Goal: Transaction & Acquisition: Obtain resource

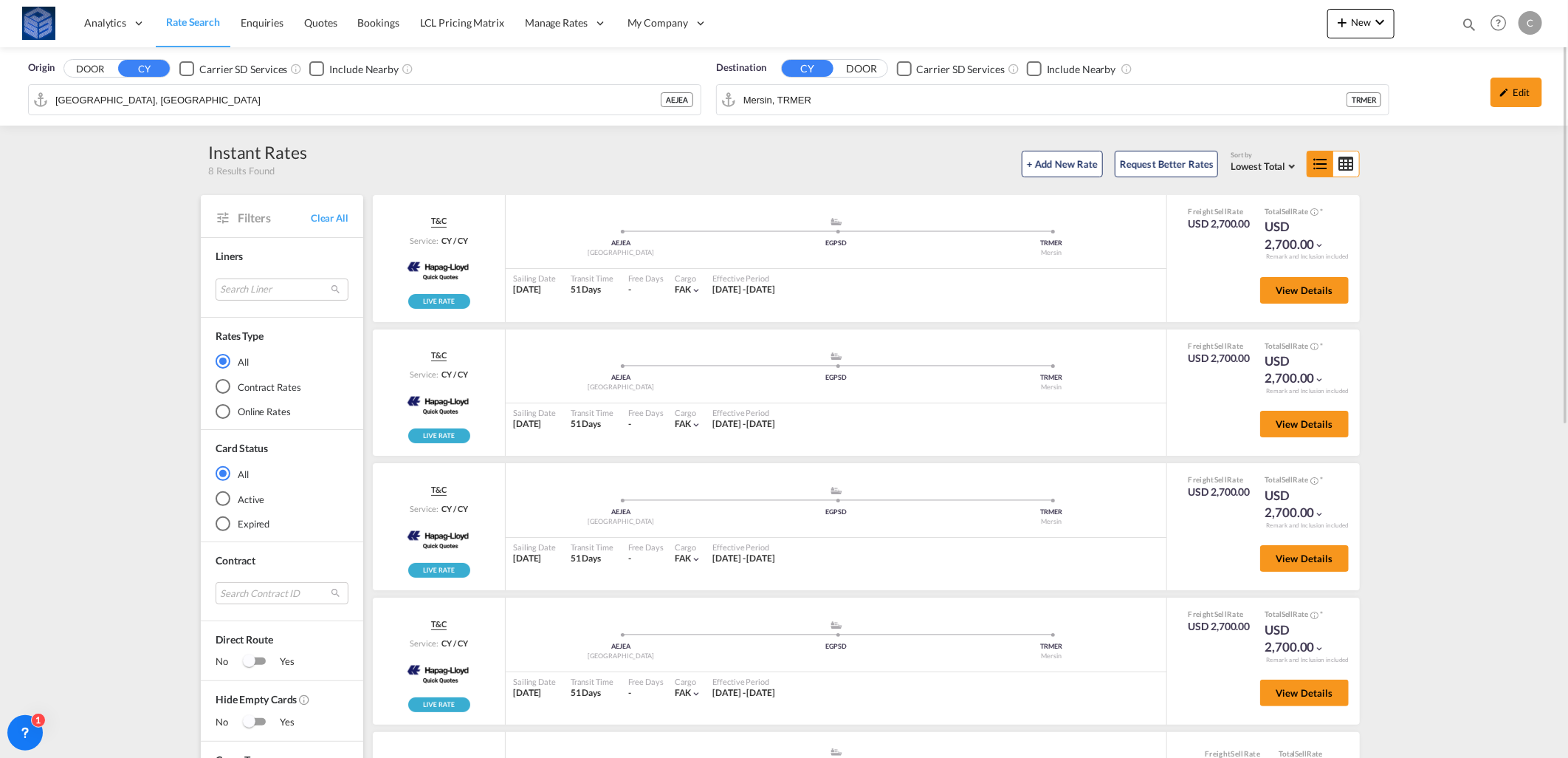
click at [814, 104] on input "Mersin, TRMER" at bounding box center [1045, 99] width 604 height 22
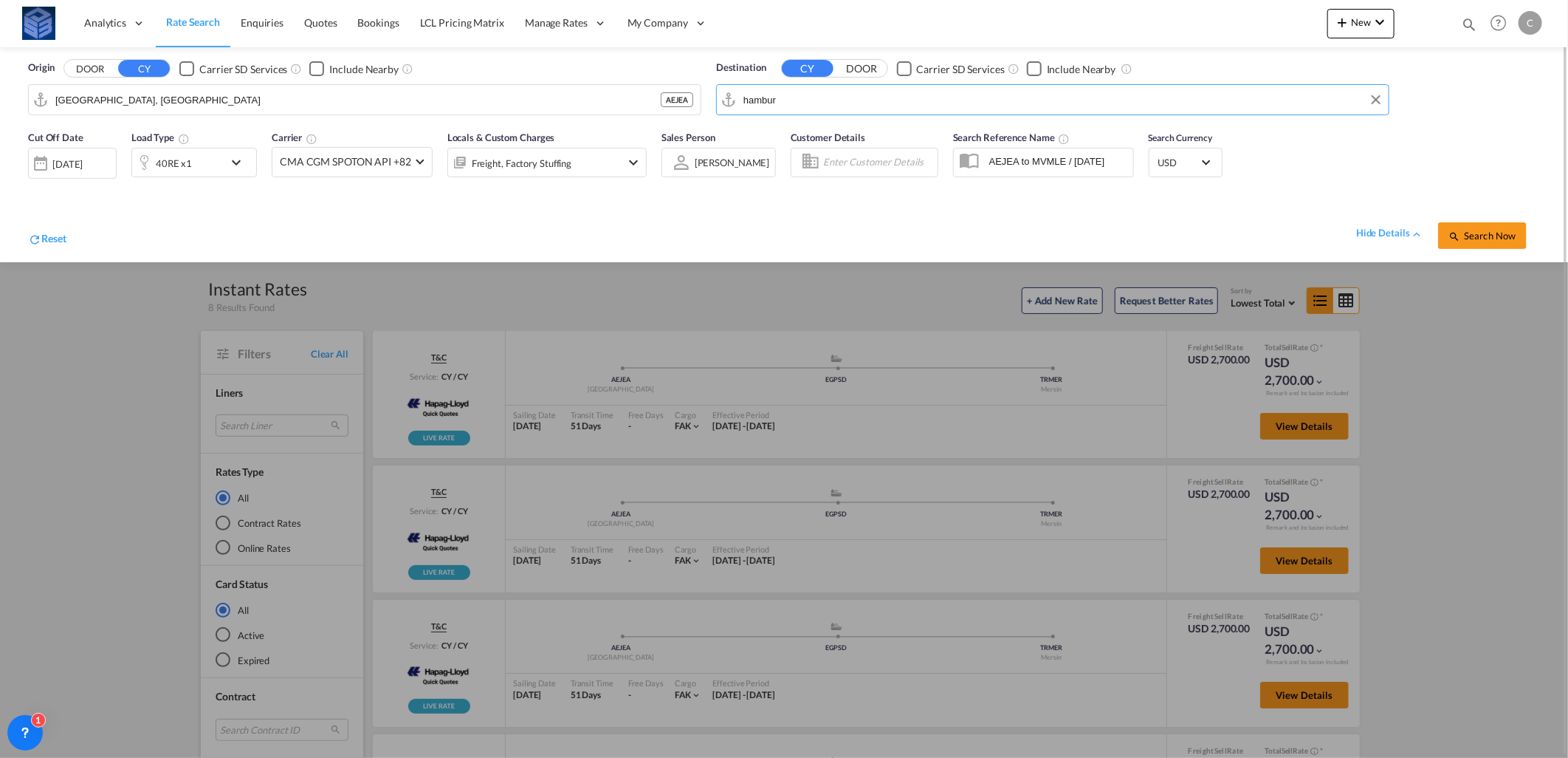
type input "[GEOGRAPHIC_DATA]"
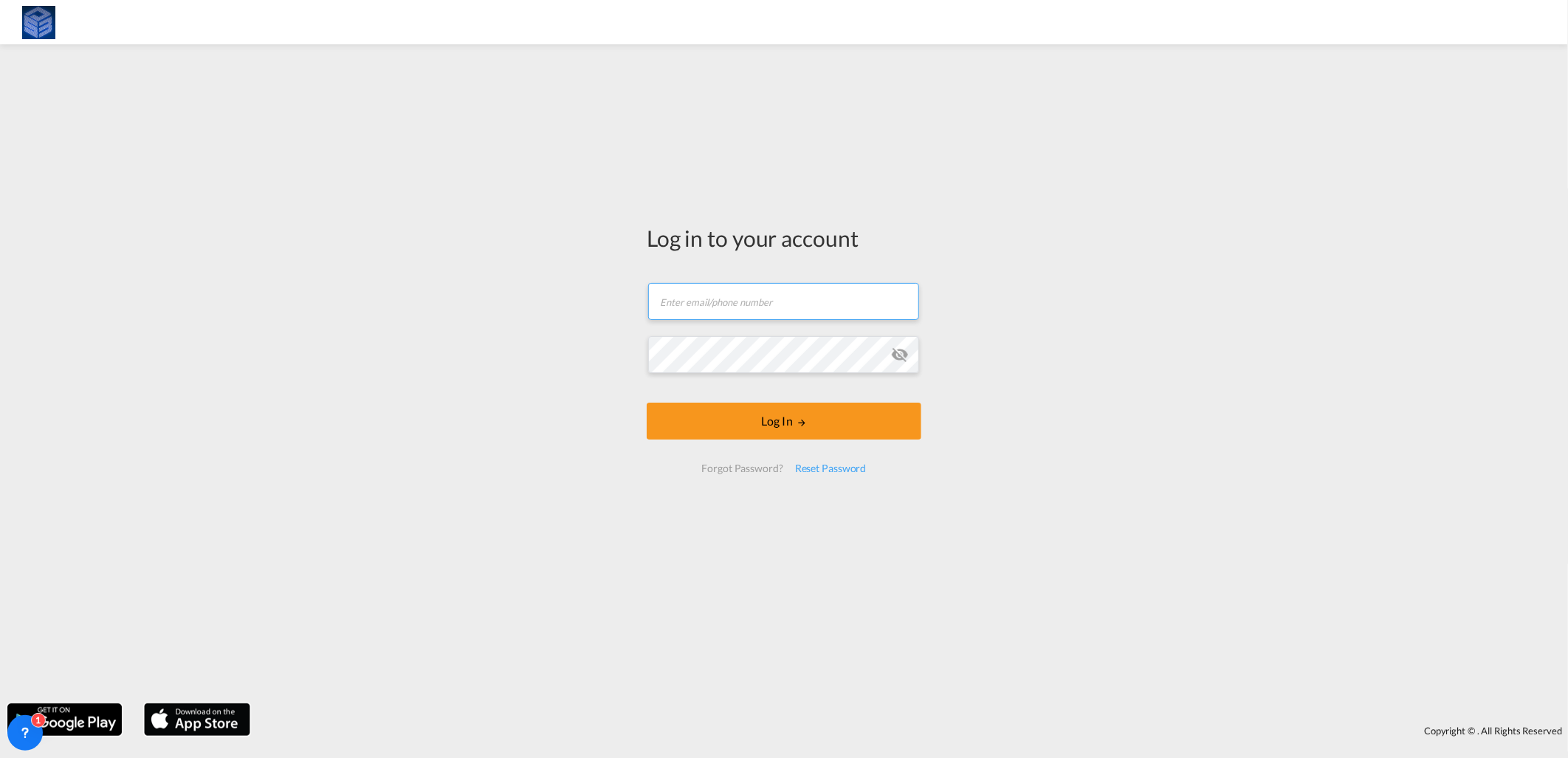
type input "[EMAIL_ADDRESS][DOMAIN_NAME]"
click at [800, 418] on md-icon "LOGIN" at bounding box center [802, 423] width 11 height 11
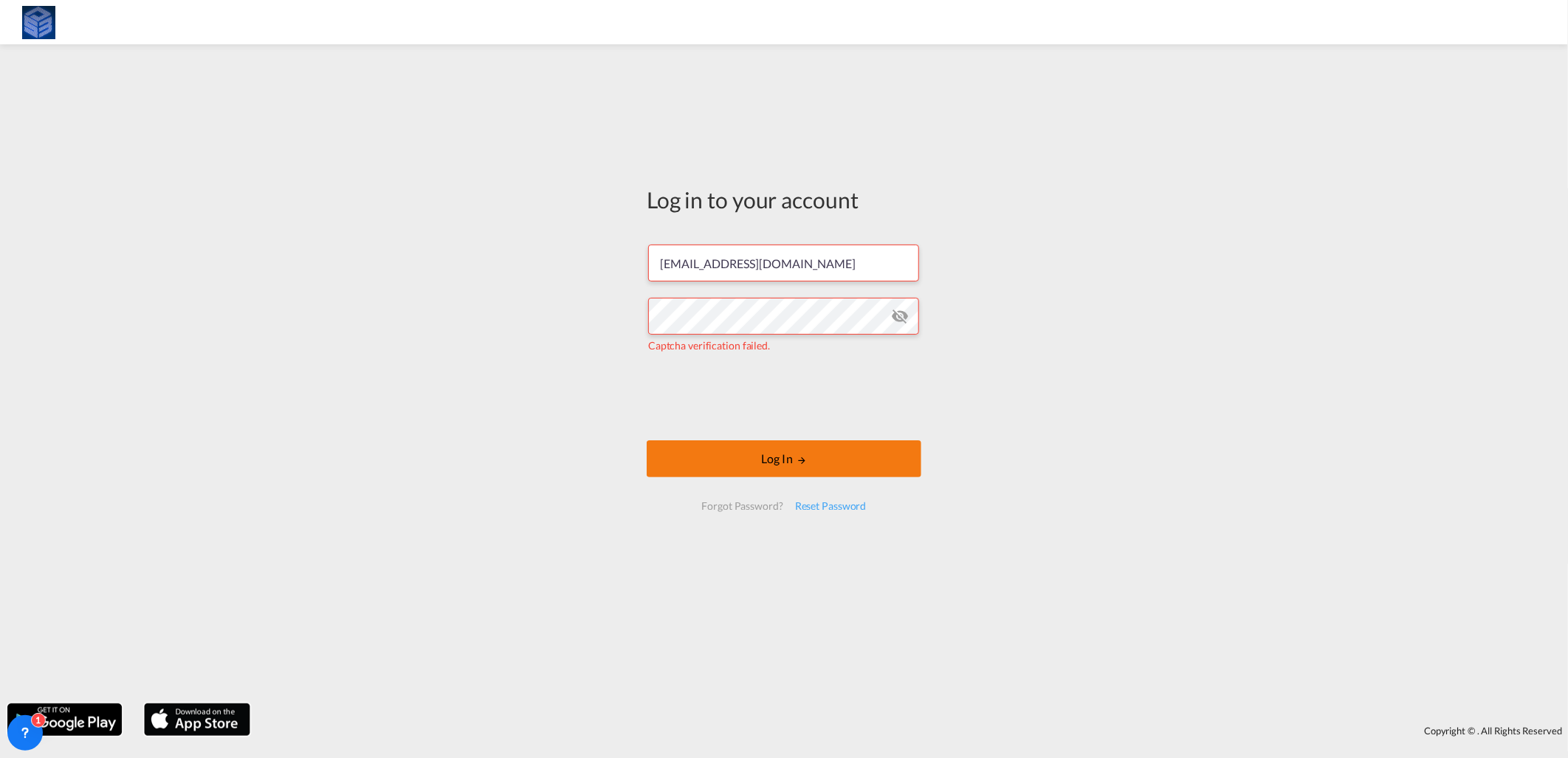
click at [769, 454] on button "Log In" at bounding box center [784, 458] width 275 height 37
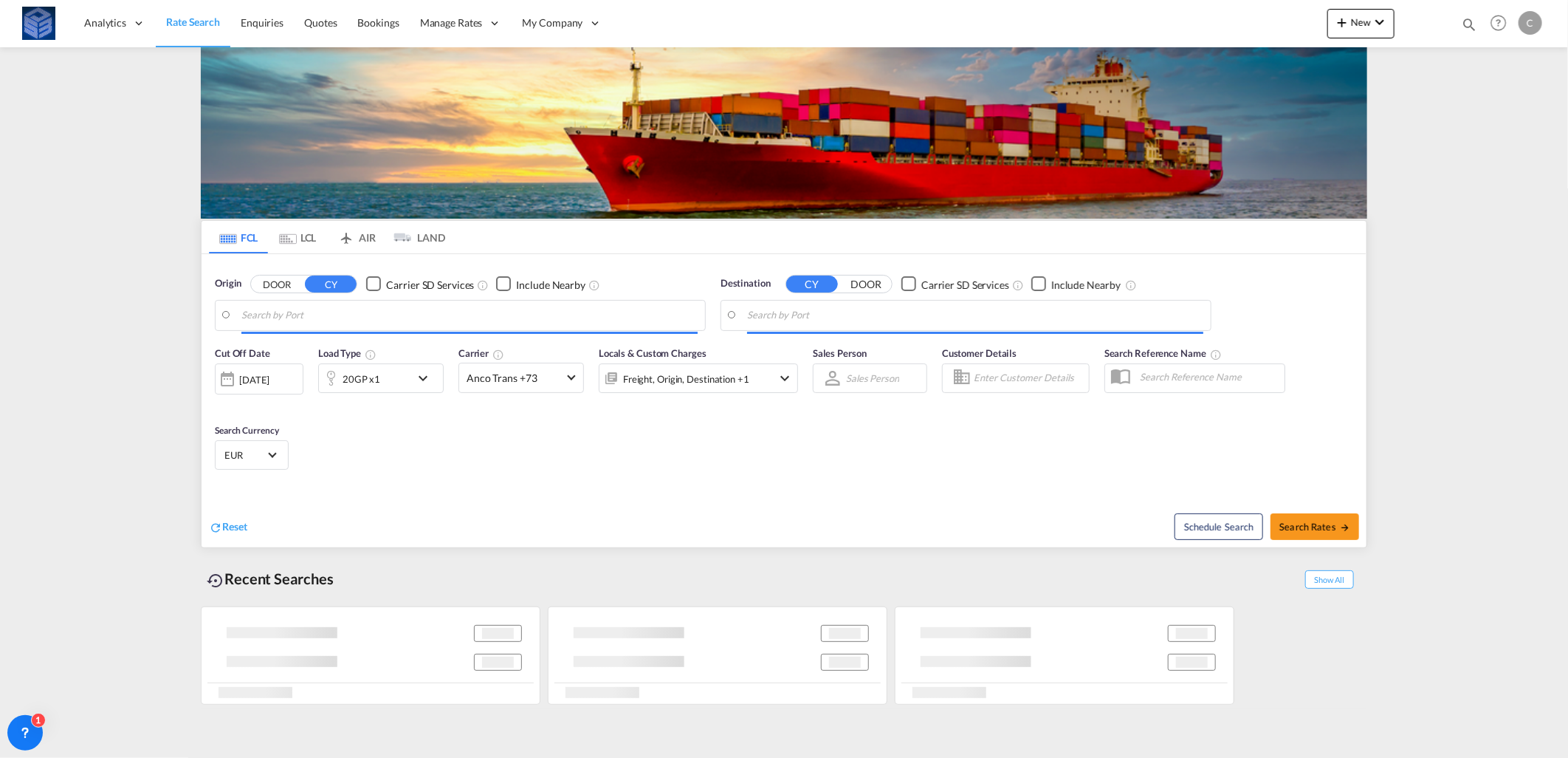
type input "[GEOGRAPHIC_DATA], [GEOGRAPHIC_DATA]"
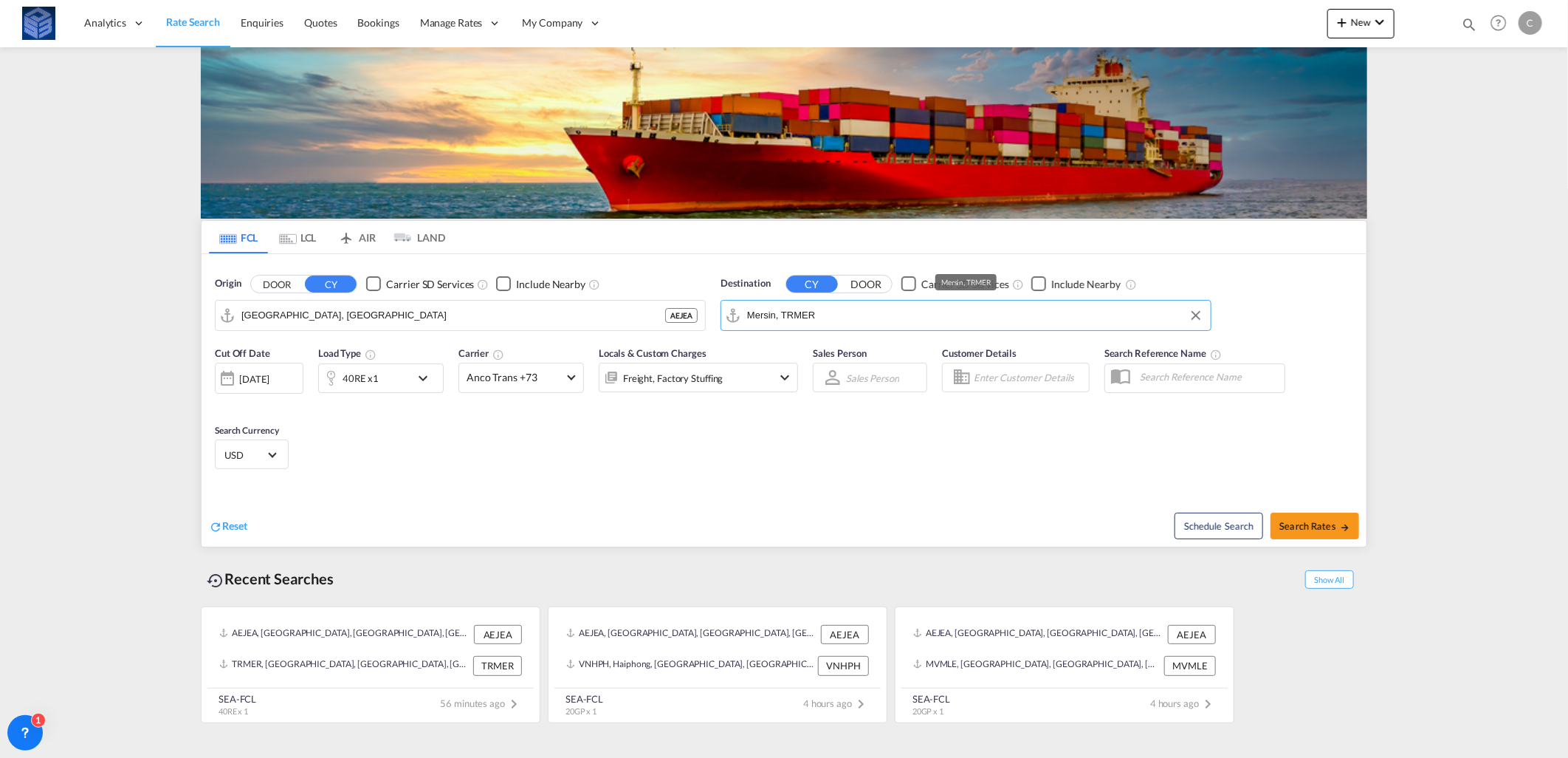
click at [875, 322] on input "Mersin, TRMER" at bounding box center [975, 315] width 456 height 22
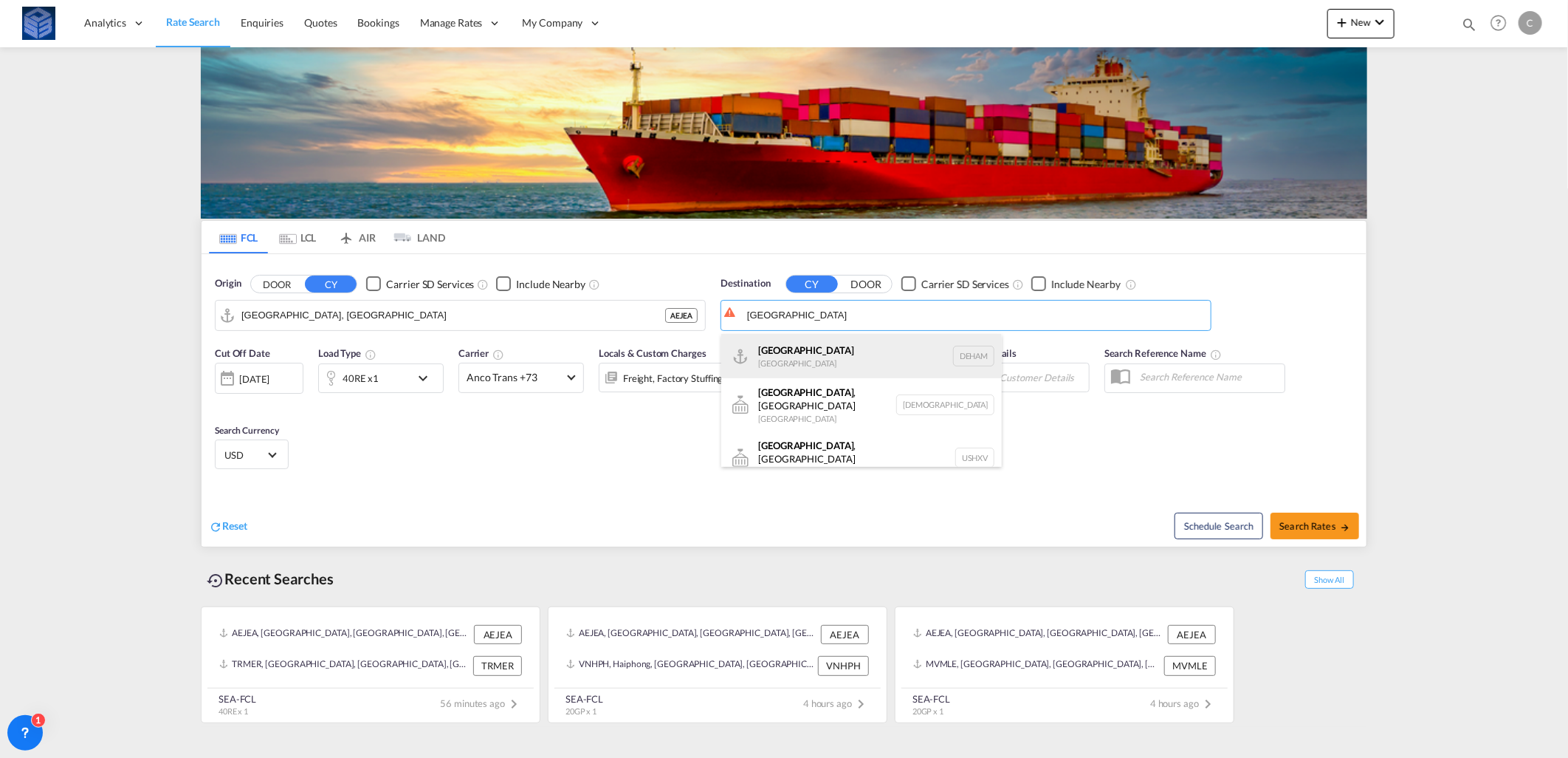
click at [852, 355] on div "Hamburg [GEOGRAPHIC_DATA] [GEOGRAPHIC_DATA]" at bounding box center [862, 356] width 281 height 44
type input "[GEOGRAPHIC_DATA], [GEOGRAPHIC_DATA]"
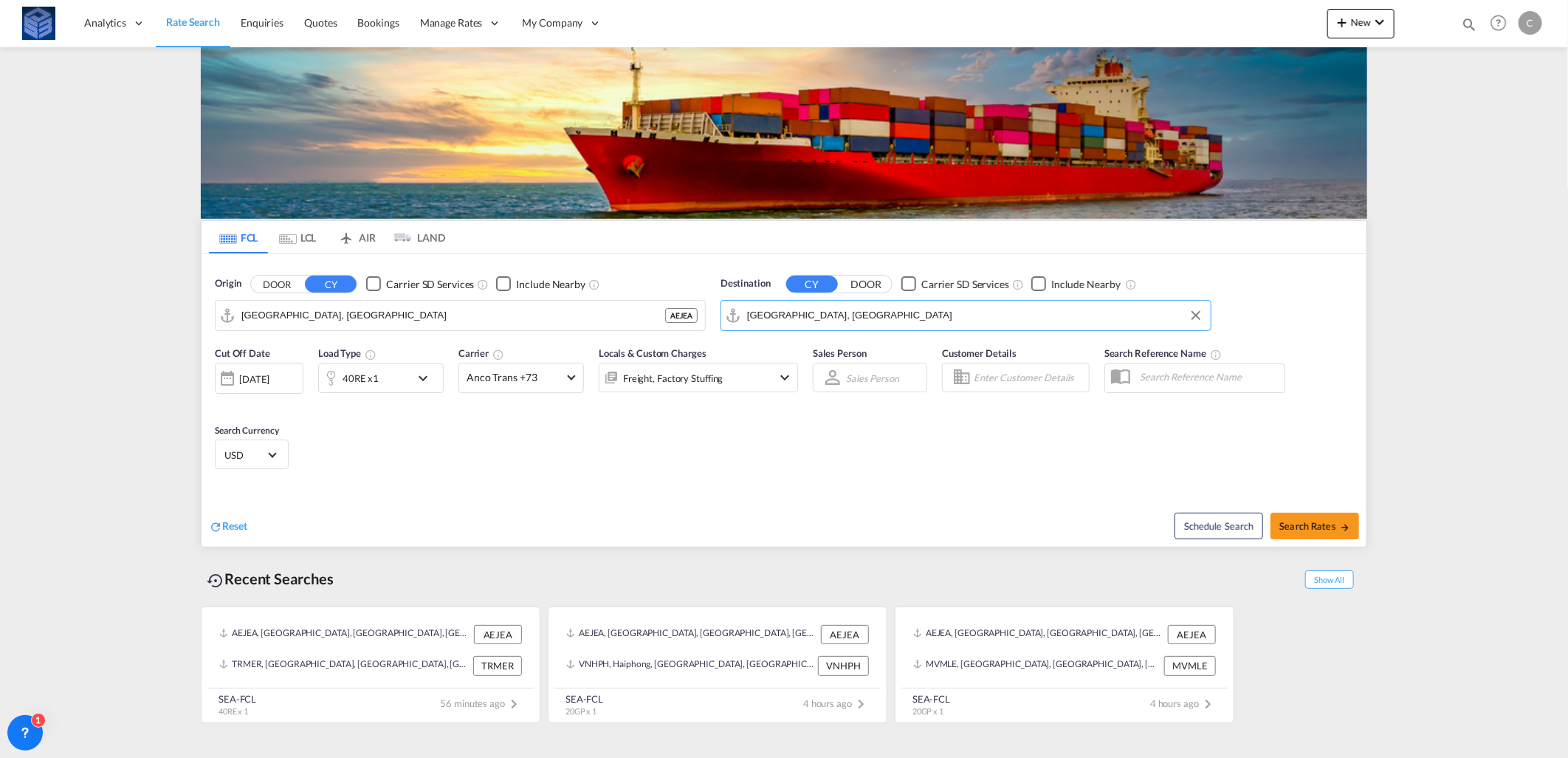
click at [441, 375] on div "40RE x1" at bounding box center [381, 378] width 126 height 29
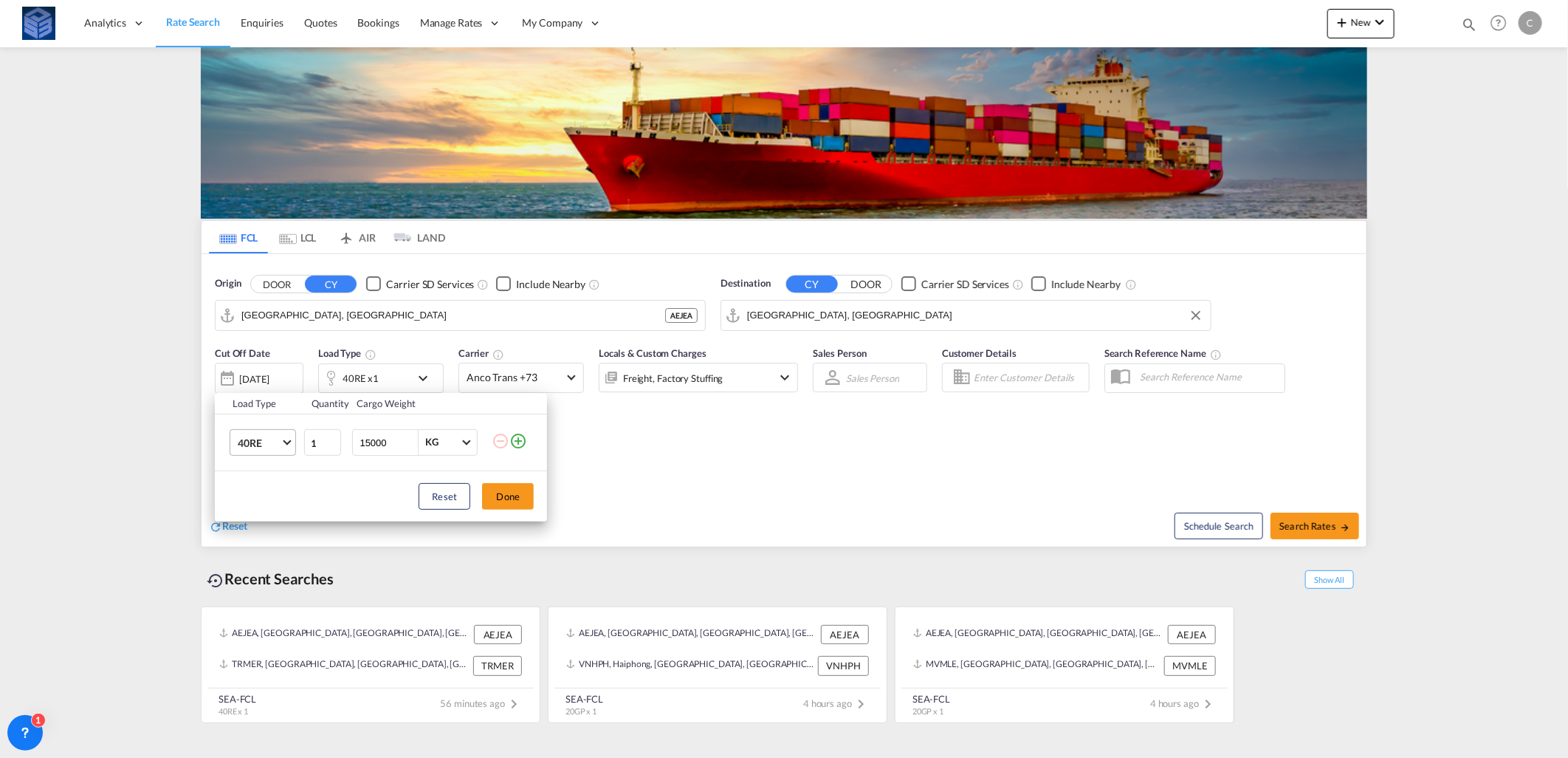
click at [267, 447] on span "40RE" at bounding box center [259, 442] width 43 height 15
click at [272, 436] on md-option "40HC" at bounding box center [276, 436] width 100 height 35
click at [499, 497] on button "Done" at bounding box center [508, 496] width 51 height 27
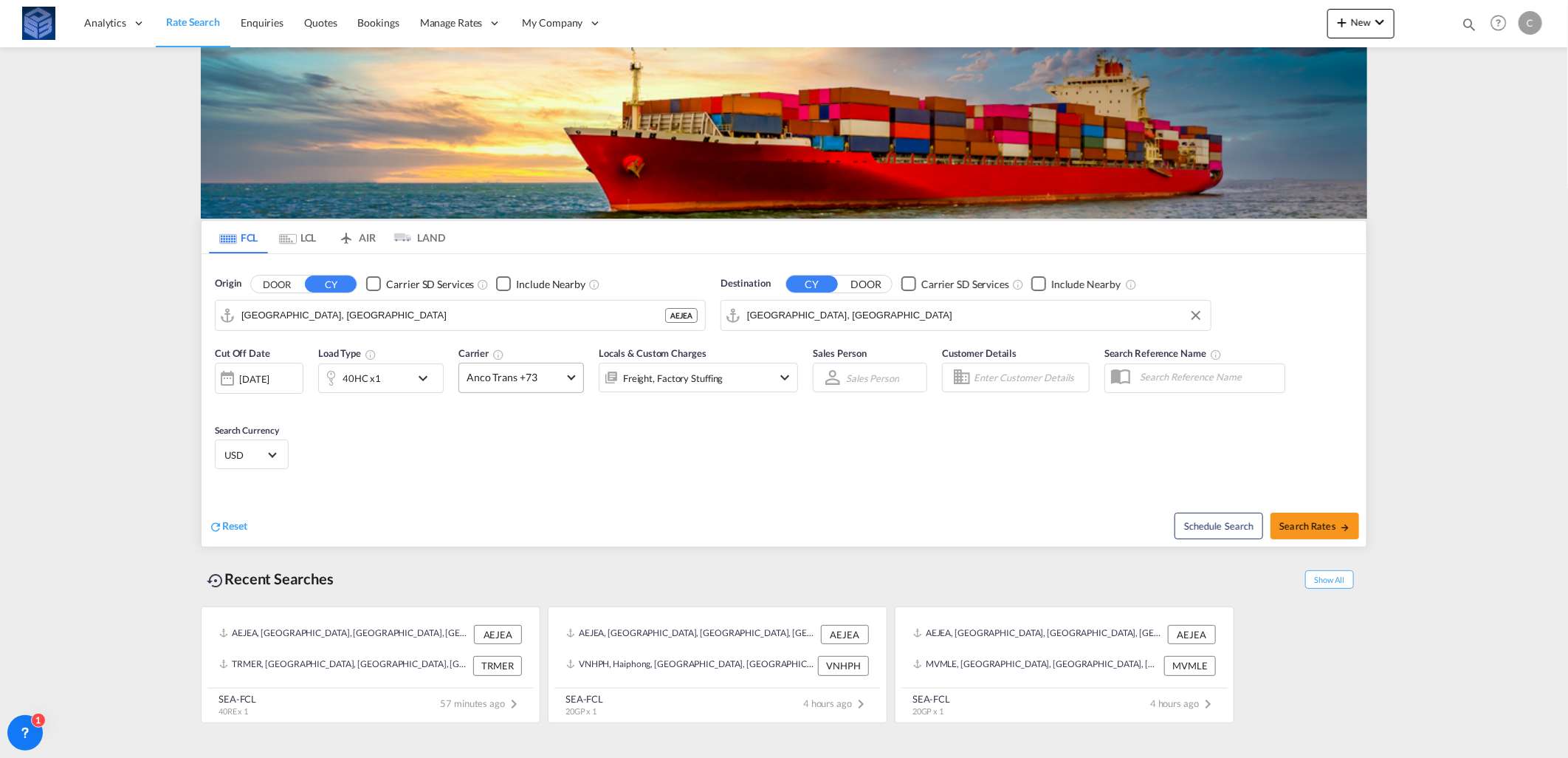
click at [523, 382] on span "Anco Trans +73" at bounding box center [514, 377] width 96 height 15
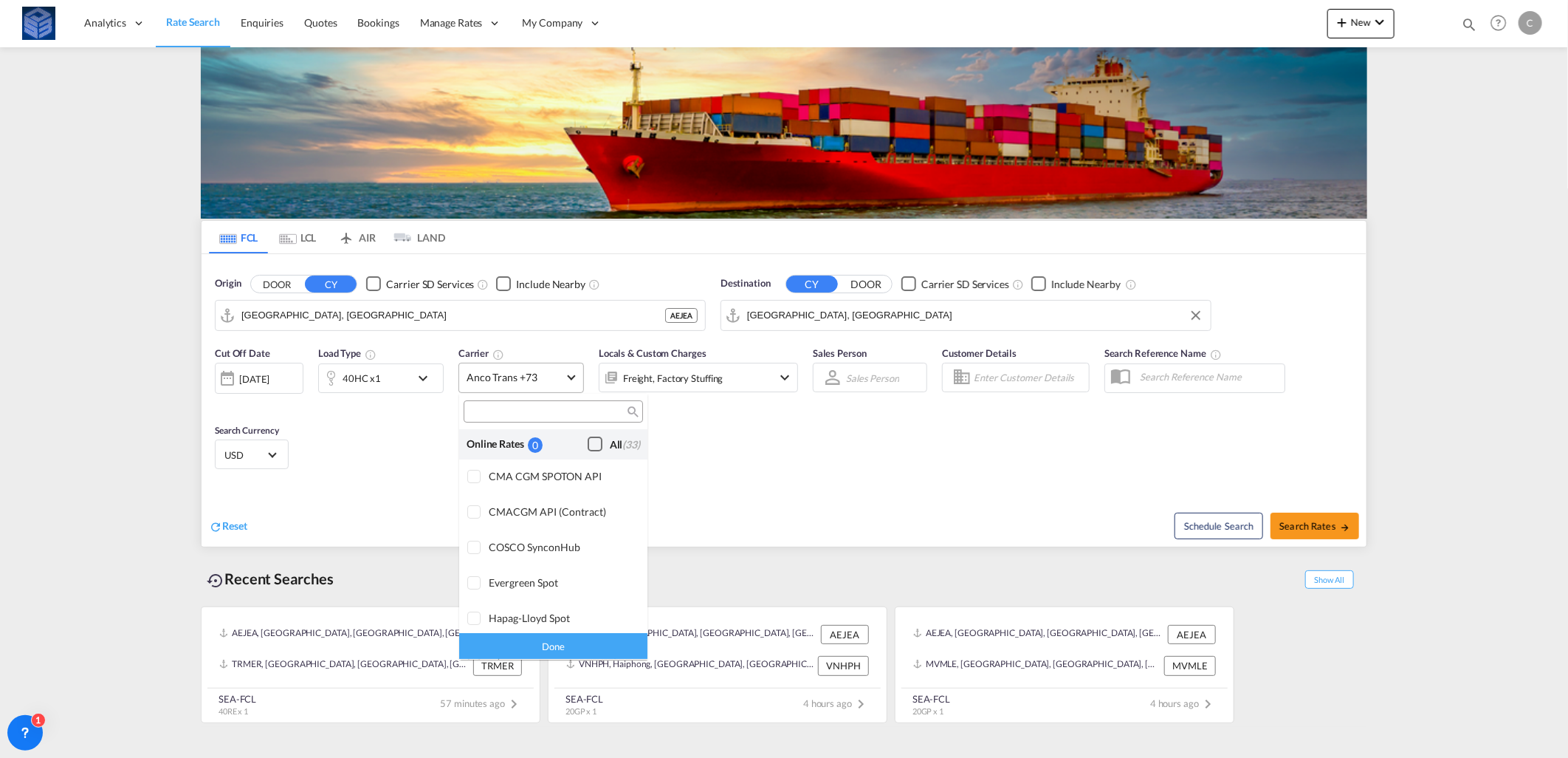
click at [610, 448] on div "All (33)" at bounding box center [625, 444] width 30 height 15
click at [576, 644] on div "Done" at bounding box center [553, 646] width 188 height 26
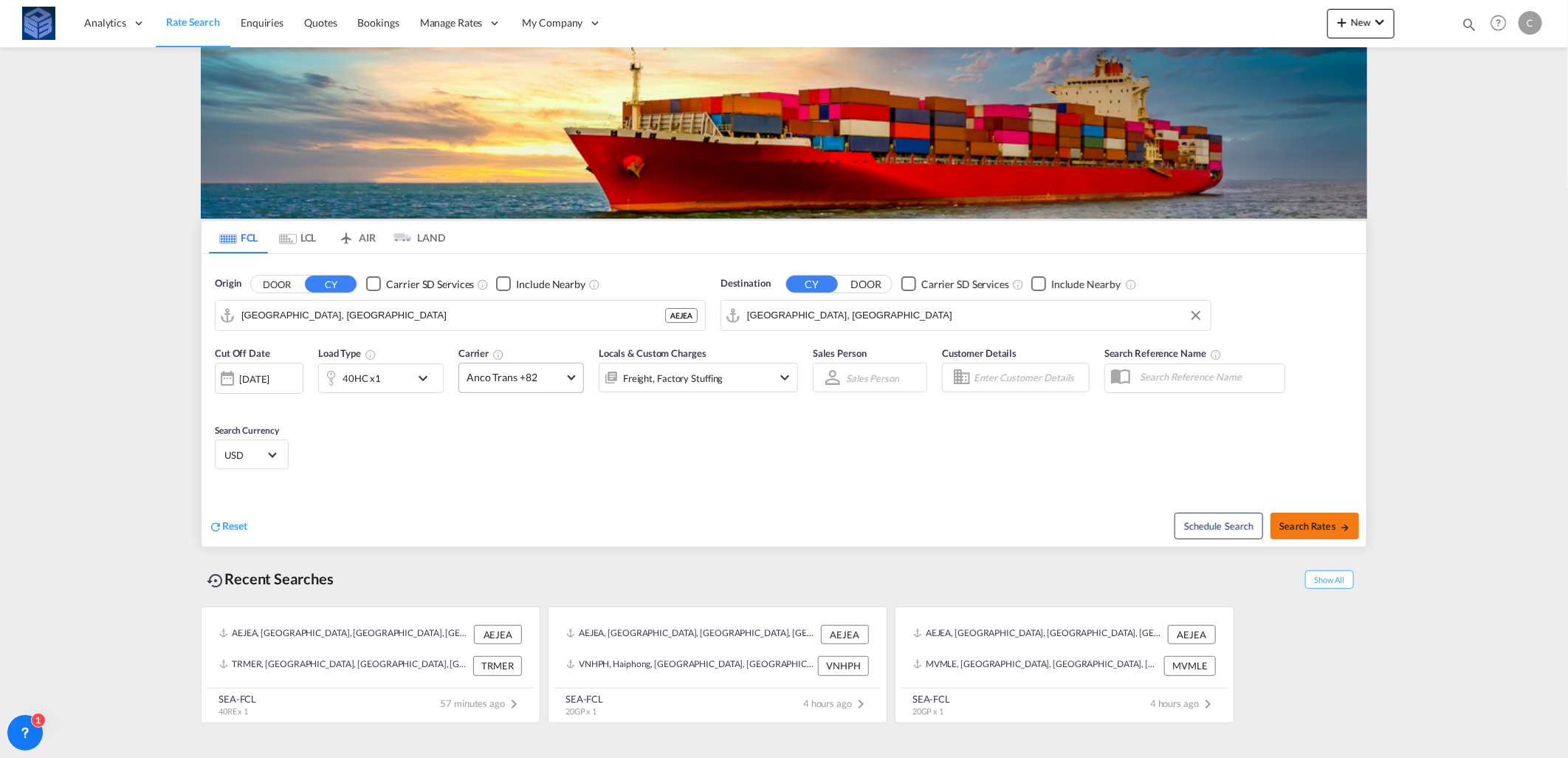
click at [1292, 521] on span "Search Rates" at bounding box center [1314, 525] width 71 height 12
type input "AEJEA to DEHAM / [DATE]"
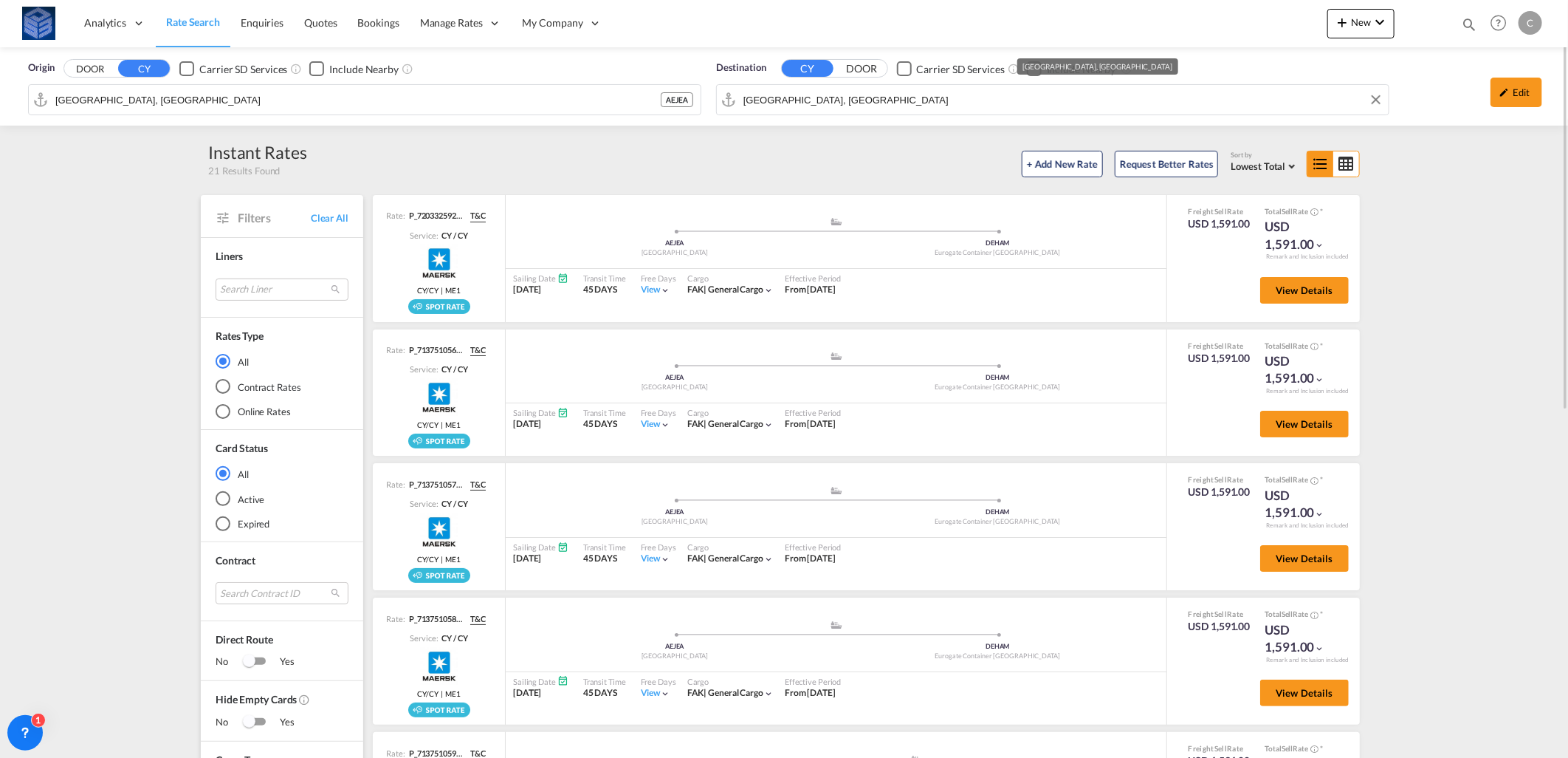
click at [822, 104] on input "[GEOGRAPHIC_DATA], [GEOGRAPHIC_DATA]" at bounding box center [1063, 99] width 638 height 22
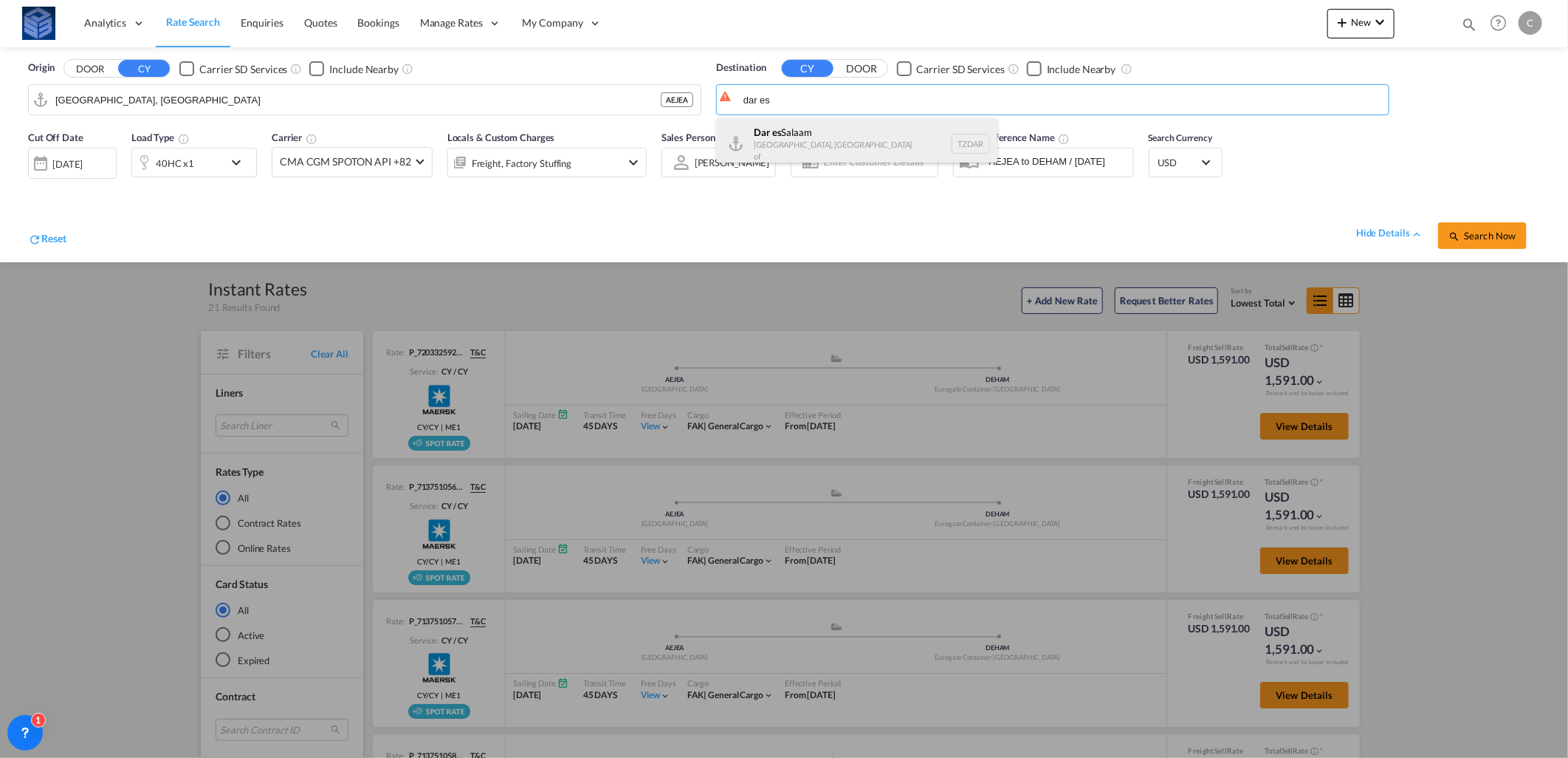
click at [800, 146] on div "[GEOGRAPHIC_DATA] [GEOGRAPHIC_DATA], [GEOGRAPHIC_DATA] TZDAR" at bounding box center [857, 143] width 281 height 51
type input "[GEOGRAPHIC_DATA], TZDAR"
click at [1484, 238] on span "Search Now" at bounding box center [1482, 235] width 67 height 12
